Goal: Information Seeking & Learning: Learn about a topic

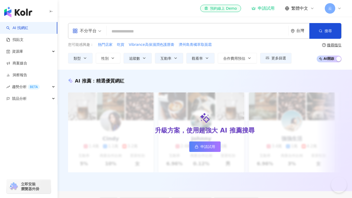
click at [131, 30] on input "search" at bounding box center [198, 31] width 178 height 10
paste input "**********"
type input "**********"
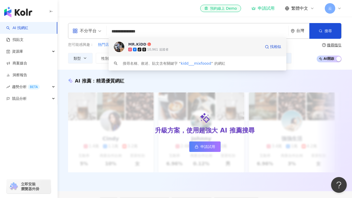
click at [137, 42] on div "MR.KiDD" at bounding box center [137, 44] width 18 height 5
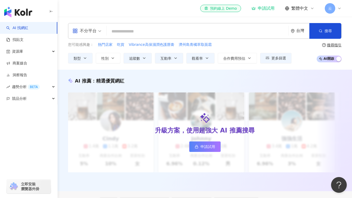
click at [84, 58] on icon "button" at bounding box center [85, 58] width 4 height 4
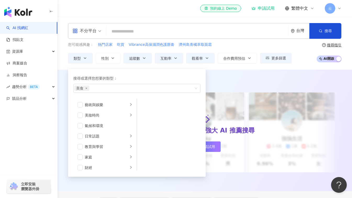
click at [82, 134] on span "button" at bounding box center [79, 136] width 5 height 5
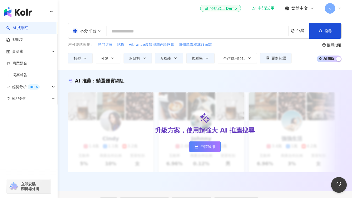
click at [110, 57] on button "性別" at bounding box center [108, 58] width 25 height 10
click at [164, 67] on div "不分平台 台灣 搜尋 4441ef75-e8dd-4c74-b737-92194c82d7b2 MR.KiDD tiktok-icon 10,961 追蹤者 …" at bounding box center [205, 43] width 295 height 53
click at [141, 58] on button "追蹤數" at bounding box center [138, 58] width 28 height 10
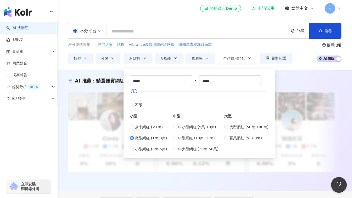
type input "*"
type input "****"
type input "*****"
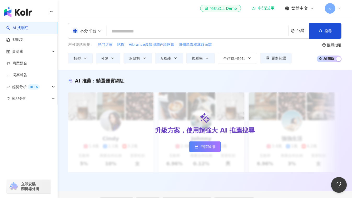
click at [119, 65] on div "不分平台 台灣 搜尋 4441ef75-e8dd-4c74-b737-92194c82d7b2 MR.KiDD tiktok-icon 10,961 追蹤者 …" at bounding box center [205, 43] width 295 height 53
click at [207, 57] on icon "button" at bounding box center [207, 58] width 4 height 4
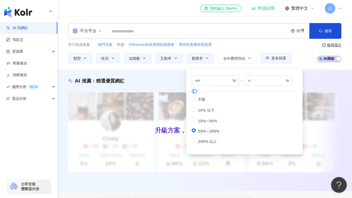
click at [207, 57] on icon "button" at bounding box center [207, 58] width 4 height 4
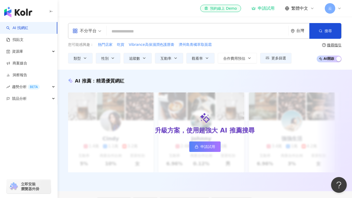
click at [327, 28] on button "搜尋" at bounding box center [325, 31] width 32 height 16
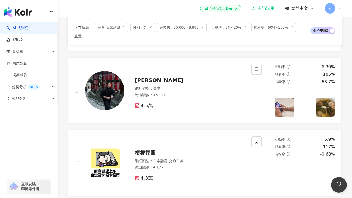
scroll to position [236, 0]
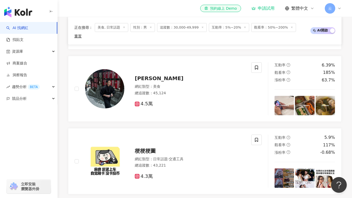
click at [149, 76] on span "YEN阿元" at bounding box center [159, 78] width 49 height 6
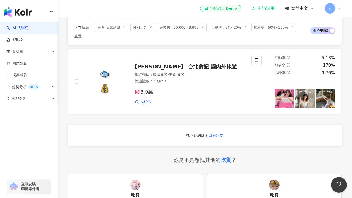
scroll to position [393, 0]
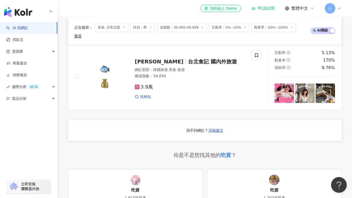
click at [188, 58] on span "台北食記 國內外旅遊" at bounding box center [212, 61] width 49 height 6
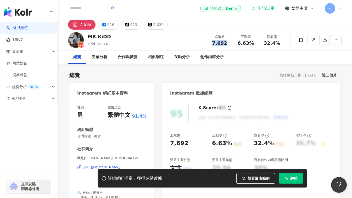
drag, startPoint x: 227, startPoint y: 43, endPoint x: 211, endPoint y: 43, distance: 16.0
click at [211, 43] on div "7,692" at bounding box center [220, 43] width 20 height 5
click at [319, 99] on div "Instagram 數據總覽" at bounding box center [251, 91] width 178 height 17
drag, startPoint x: 238, startPoint y: 43, endPoint x: 254, endPoint y: 45, distance: 16.3
click at [254, 45] on div "6.63%" at bounding box center [246, 43] width 20 height 5
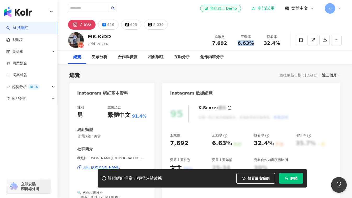
copy span "6.63%"
click at [302, 109] on div "95 K-Score : 優良 近期一到三個月積極發文，且漲粉率與互動率高。 查看說明" at bounding box center [251, 114] width 162 height 18
drag, startPoint x: 266, startPoint y: 43, endPoint x: 280, endPoint y: 45, distance: 14.3
click at [280, 45] on div "32.4%" at bounding box center [272, 43] width 20 height 5
copy span "32.4%"
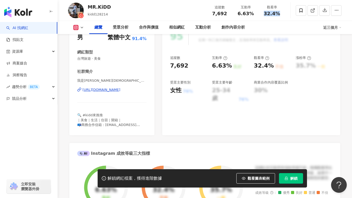
scroll to position [68, 0]
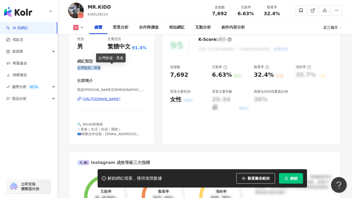
drag, startPoint x: 77, startPoint y: 68, endPoint x: 102, endPoint y: 68, distance: 24.6
click at [102, 68] on span "台灣旅遊 · 美食" at bounding box center [111, 67] width 69 height 5
copy span "台灣旅遊 · 美食"
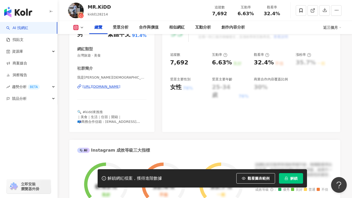
scroll to position [52, 0]
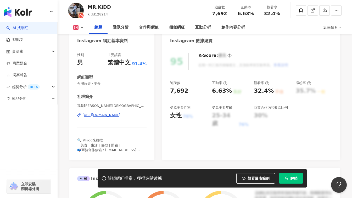
click at [109, 114] on div "https://www.instagram.com/kidd___mixfoood/" at bounding box center [101, 115] width 38 height 5
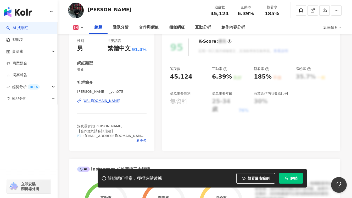
scroll to position [52, 0]
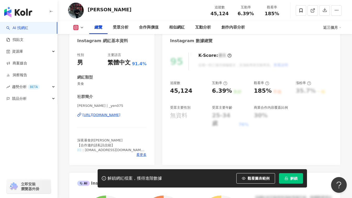
click at [120, 113] on div "https://www.instagram.com/_yen075/" at bounding box center [101, 115] width 38 height 5
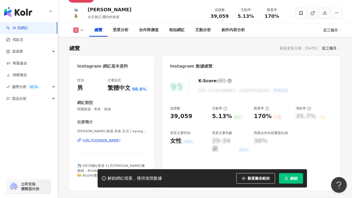
scroll to position [26, 0]
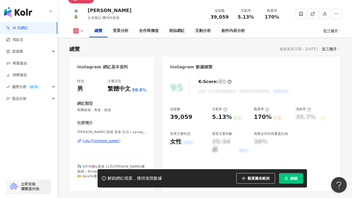
click at [120, 142] on div "[URL][DOMAIN_NAME]" at bounding box center [101, 141] width 38 height 5
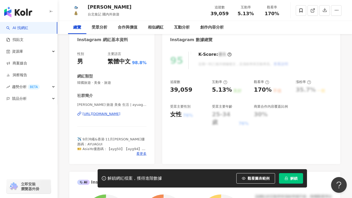
scroll to position [0, 0]
